Goal: Ask a question: Seek information or help from site administrators or community

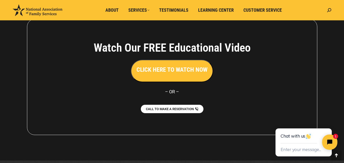
scroll to position [1174, 0]
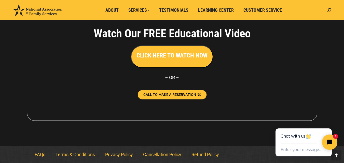
click at [185, 93] on span "CALL TO MAKE A RESERVATION" at bounding box center [169, 95] width 53 height 4
click at [168, 94] on span "CALL TO MAKE A RESERVATION" at bounding box center [169, 95] width 53 height 4
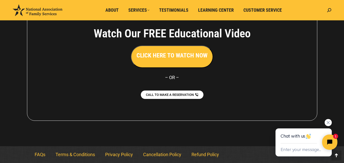
click at [287, 142] on div "Chat with us" at bounding box center [304, 136] width 46 height 15
click at [328, 141] on icon "Close chat widget" at bounding box center [330, 143] width 6 height 6
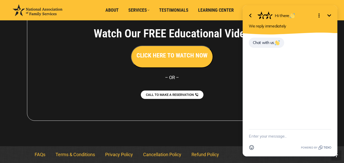
click at [254, 51] on div "Chat with us" at bounding box center [290, 45] width 83 height 17
click at [293, 42] on div "Chat with us" at bounding box center [290, 45] width 83 height 17
click at [260, 140] on textarea "New message" at bounding box center [290, 136] width 83 height 13
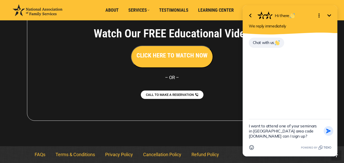
type textarea "I want to attend one of your seminars in [GEOGRAPHIC_DATA] area code [DOMAIN_NA…"
click at [328, 130] on icon "button" at bounding box center [328, 131] width 5 height 5
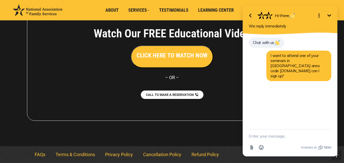
click at [279, 140] on textarea "New message" at bounding box center [290, 136] width 83 height 13
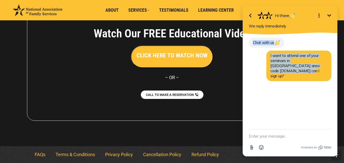
drag, startPoint x: 327, startPoint y: 64, endPoint x: 330, endPoint y: 127, distance: 63.2
click at [331, 127] on div "Chat with us I want to attend one of your seminars in [GEOGRAPHIC_DATA] area co…" at bounding box center [290, 82] width 95 height 95
click at [255, 42] on span "Chat with us" at bounding box center [266, 42] width 27 height 5
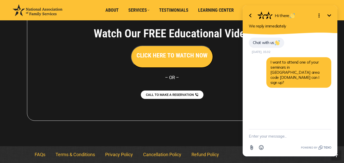
click at [264, 135] on textarea "New message" at bounding box center [290, 136] width 83 height 13
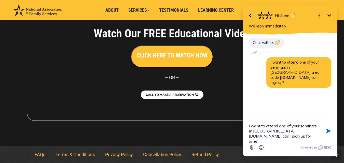
click at [278, 44] on img at bounding box center [277, 42] width 5 height 5
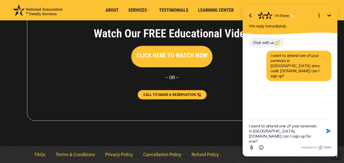
click at [186, 93] on span "CALL TO MAKE A RESERVATION" at bounding box center [169, 95] width 53 height 4
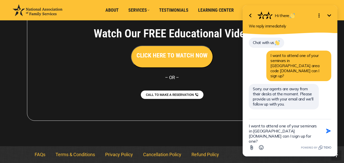
drag, startPoint x: 312, startPoint y: 132, endPoint x: 257, endPoint y: 136, distance: 55.4
click at [257, 136] on textarea "I want to attend one of your seminars in [GEOGRAPHIC_DATA][DOMAIN_NAME] can I s…" at bounding box center [284, 130] width 70 height 23
drag, startPoint x: 246, startPoint y: 126, endPoint x: 260, endPoint y: 125, distance: 13.5
click at [260, 125] on div "I want to attend one of your seminars in [GEOGRAPHIC_DATA][DOMAIN_NAME] can I s…" at bounding box center [290, 137] width 95 height 37
drag, startPoint x: 324, startPoint y: 126, endPoint x: 321, endPoint y: 125, distance: 3.6
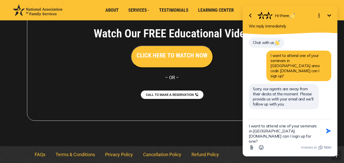
click at [321, 125] on div "I want to attend one of your seminars in [GEOGRAPHIC_DATA][DOMAIN_NAME] can I s…" at bounding box center [290, 130] width 83 height 23
click at [258, 135] on textarea "I want to attend one of your seminars in [GEOGRAPHIC_DATA][DOMAIN_NAME] can I s…" at bounding box center [284, 130] width 70 height 23
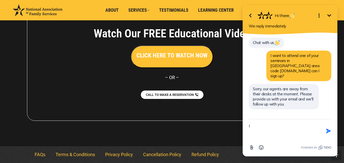
type textarea "I"
type textarea "[EMAIL_ADDRESS][DOMAIN_NAME]"
click at [329, 136] on icon "button" at bounding box center [328, 136] width 5 height 5
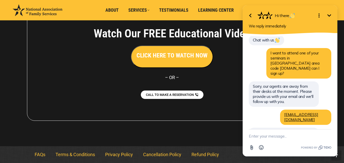
scroll to position [13, 0]
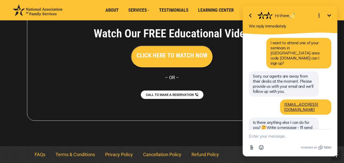
click at [257, 136] on textarea "New message" at bounding box center [290, 136] width 83 height 13
type textarea "D"
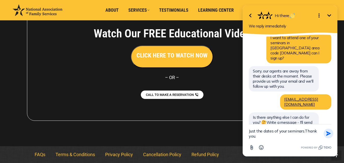
type textarea "Just the dates of your seminars.Thank you."
click at [328, 134] on icon "button" at bounding box center [328, 133] width 5 height 5
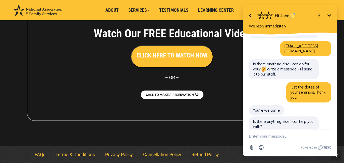
scroll to position [60, 0]
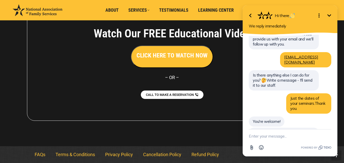
click at [331, 16] on icon "Minimize" at bounding box center [329, 15] width 6 height 6
